Goal: Transaction & Acquisition: Obtain resource

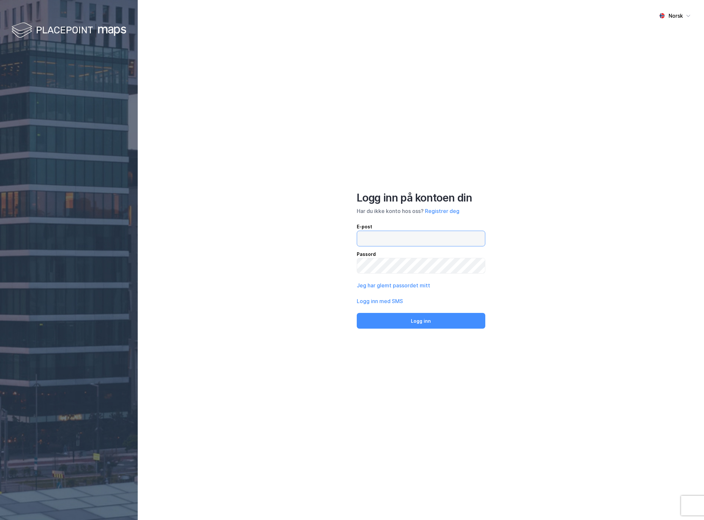
drag, startPoint x: 0, startPoint y: 0, endPoint x: 401, endPoint y: 238, distance: 465.8
click at [401, 235] on input "email" at bounding box center [421, 238] width 128 height 15
type input "[EMAIL_ADDRESS][DOMAIN_NAME]"
click at [418, 330] on div "Norsk Logg inn på kontoen din Har du ikke konto hos oss? Registrer deg E-post […" at bounding box center [421, 260] width 566 height 520
click at [421, 321] on button "Logg inn" at bounding box center [421, 321] width 129 height 16
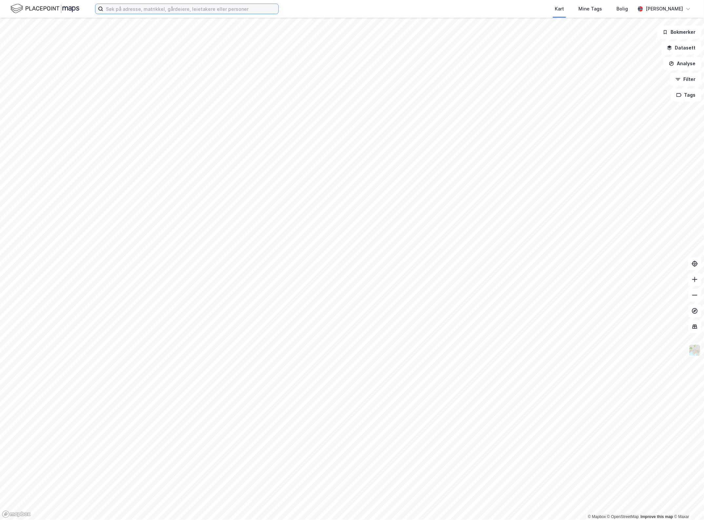
click at [179, 4] on input at bounding box center [190, 9] width 175 height 10
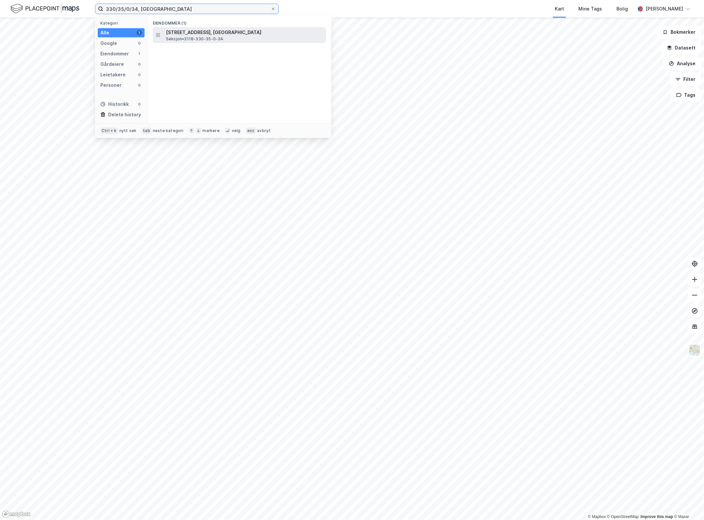
type input "330/35/0/34, [GEOGRAPHIC_DATA]"
click at [181, 38] on span "Seksjon • 3118-330-35-0-34" at bounding box center [195, 38] width 58 height 5
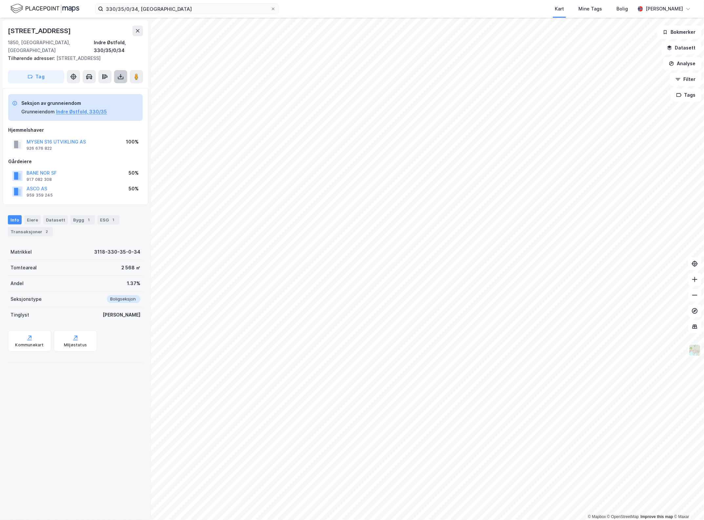
click at [122, 73] on icon at bounding box center [120, 76] width 7 height 7
click at [111, 85] on div "Last ned grunnbok" at bounding box center [92, 90] width 70 height 10
